Goal: Transaction & Acquisition: Purchase product/service

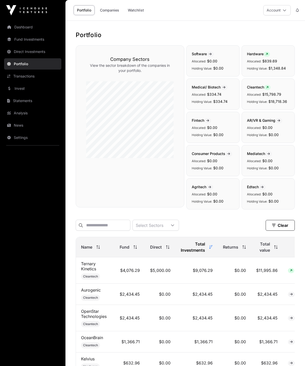
click at [29, 29] on link "Dashboard" at bounding box center [32, 26] width 57 height 11
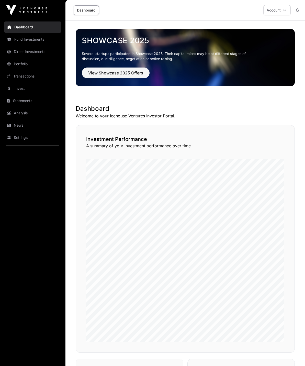
click at [13, 51] on link "Direct Investments" at bounding box center [32, 51] width 57 height 11
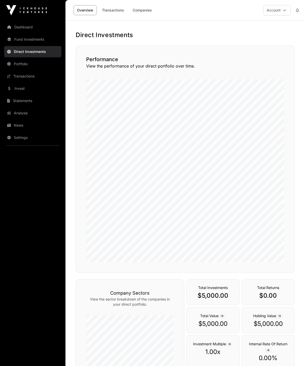
click at [18, 89] on link "Invest" at bounding box center [32, 88] width 57 height 11
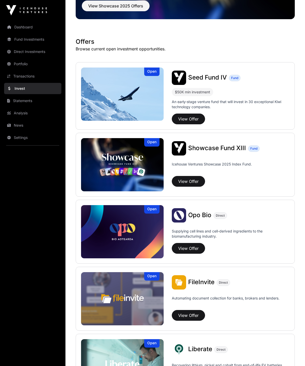
scroll to position [58, 0]
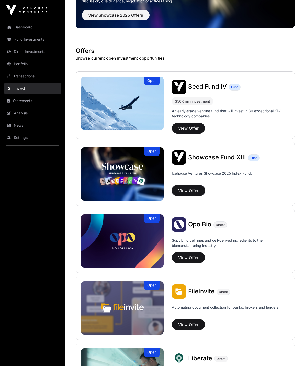
click at [181, 188] on button "View Offer" at bounding box center [188, 190] width 33 height 11
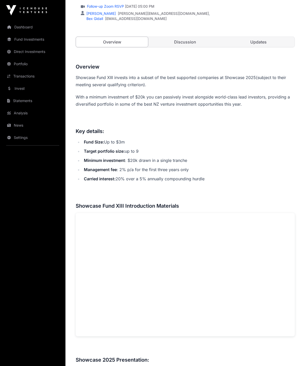
scroll to position [128, 0]
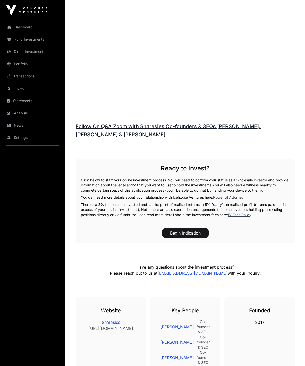
scroll to position [387, 0]
